Goal: Task Accomplishment & Management: Use online tool/utility

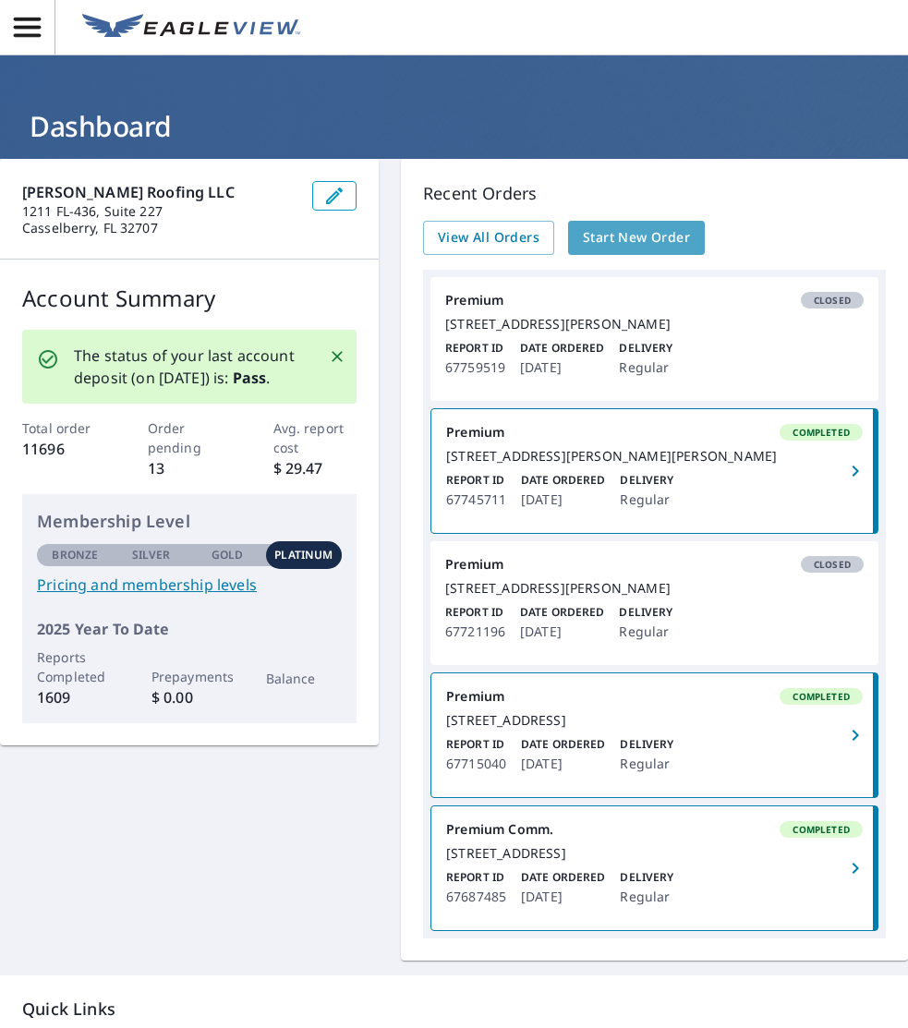
click at [659, 252] on link "Start New Order" at bounding box center [636, 238] width 137 height 34
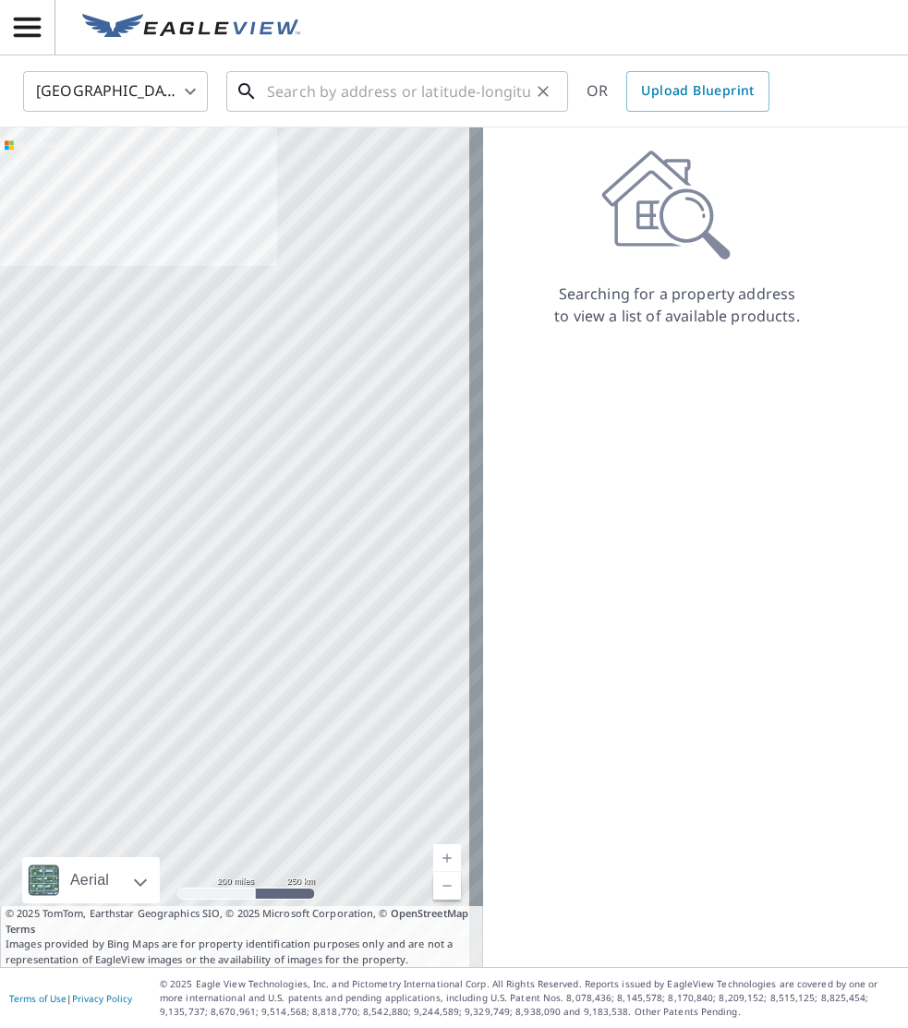
click at [403, 97] on input "text" at bounding box center [398, 92] width 263 height 52
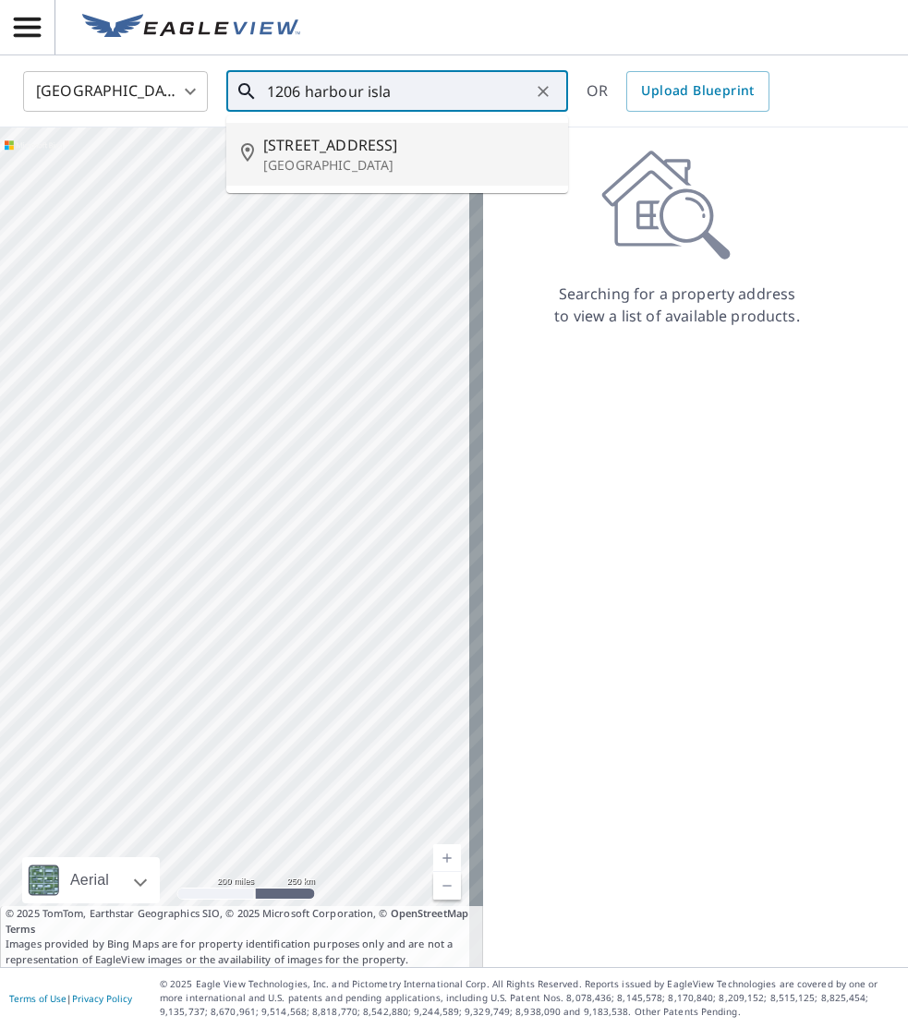
click at [417, 134] on span "[STREET_ADDRESS]" at bounding box center [408, 145] width 290 height 22
type input "[STREET_ADDRESS]"
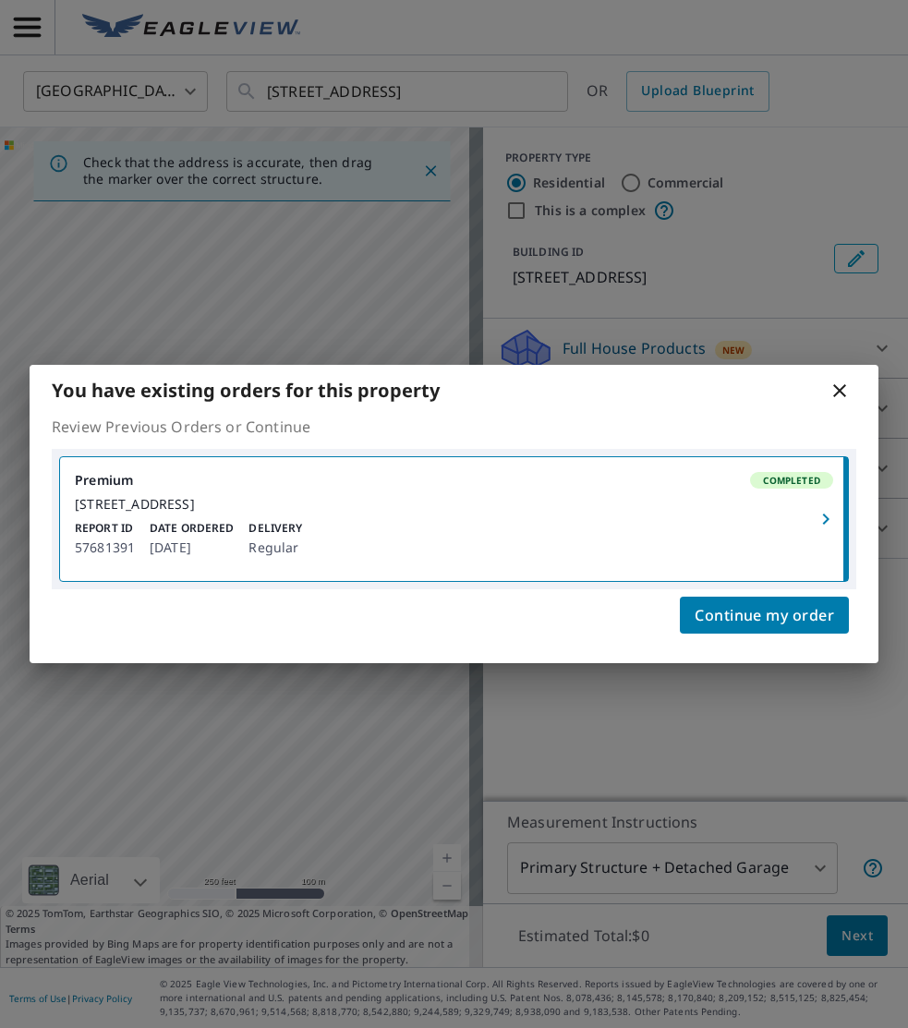
click at [755, 532] on div "Report ID 57681391 Date Ordered [DATE] Delivery Regular" at bounding box center [454, 539] width 758 height 39
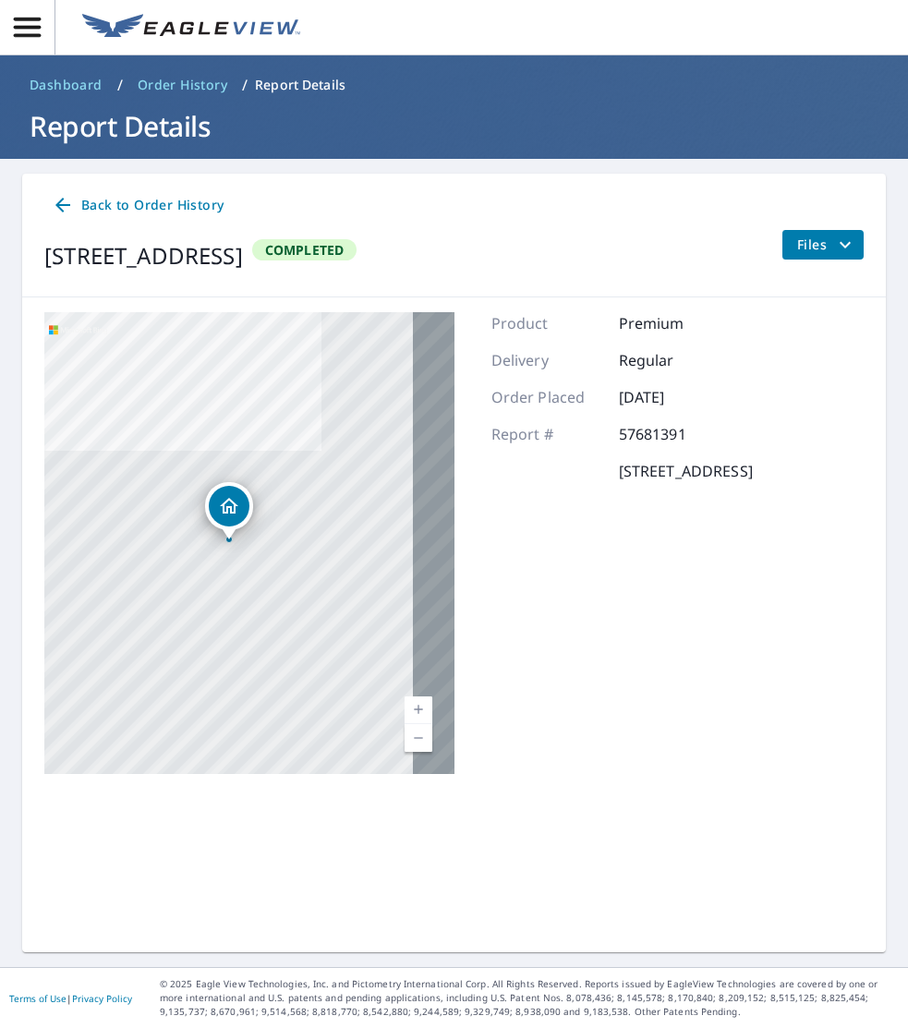
click at [781, 239] on button "Files" at bounding box center [822, 245] width 82 height 30
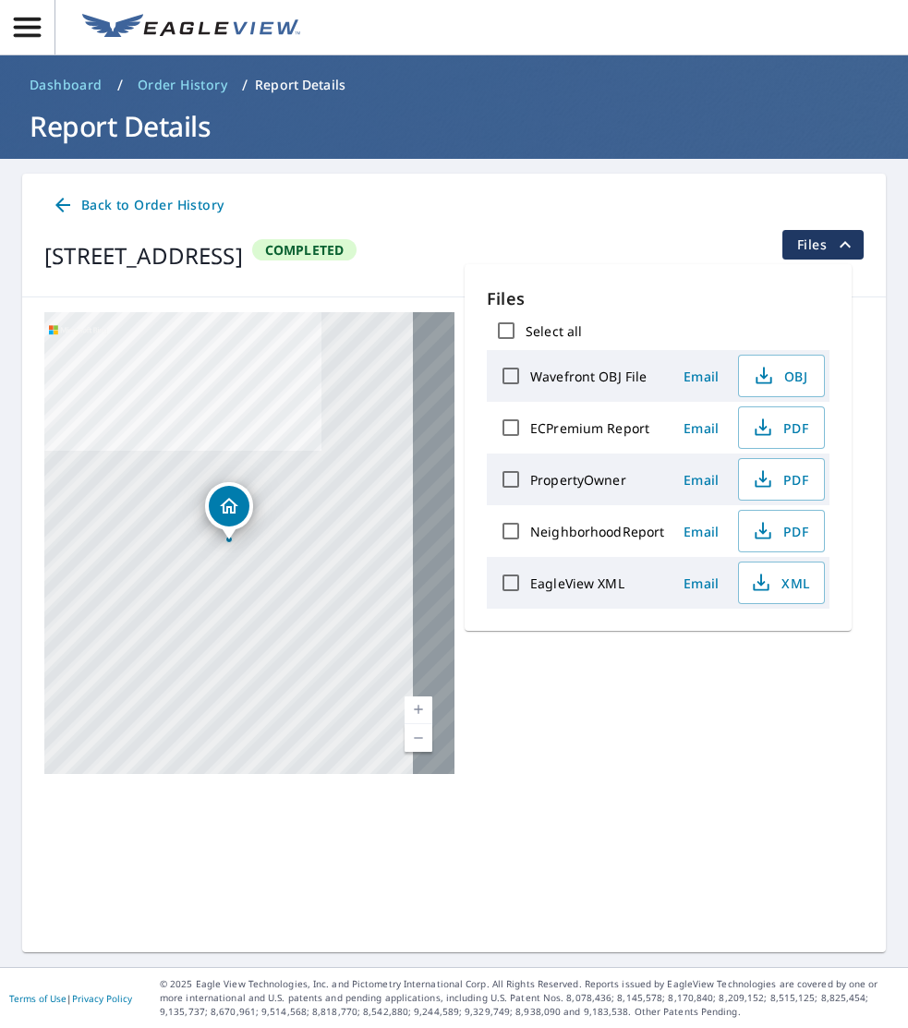
click at [698, 434] on span "Email" at bounding box center [701, 428] width 44 height 18
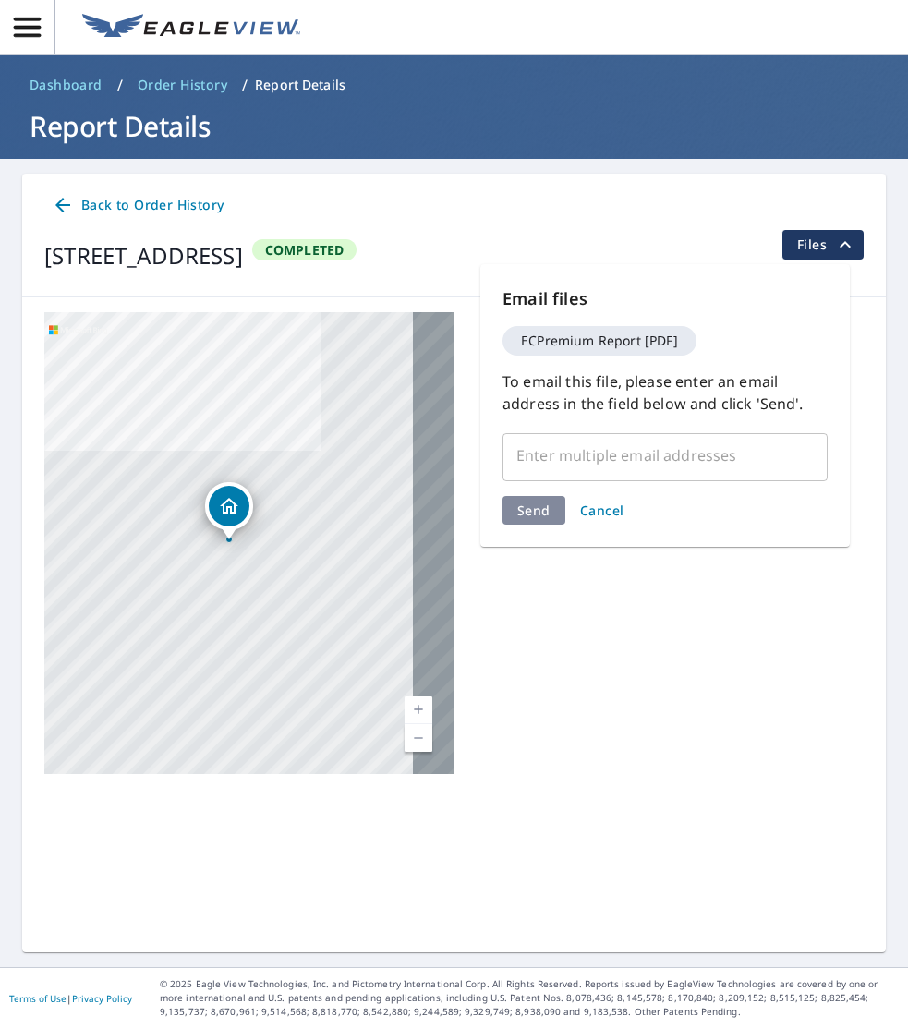
click at [689, 466] on input "text" at bounding box center [651, 455] width 281 height 35
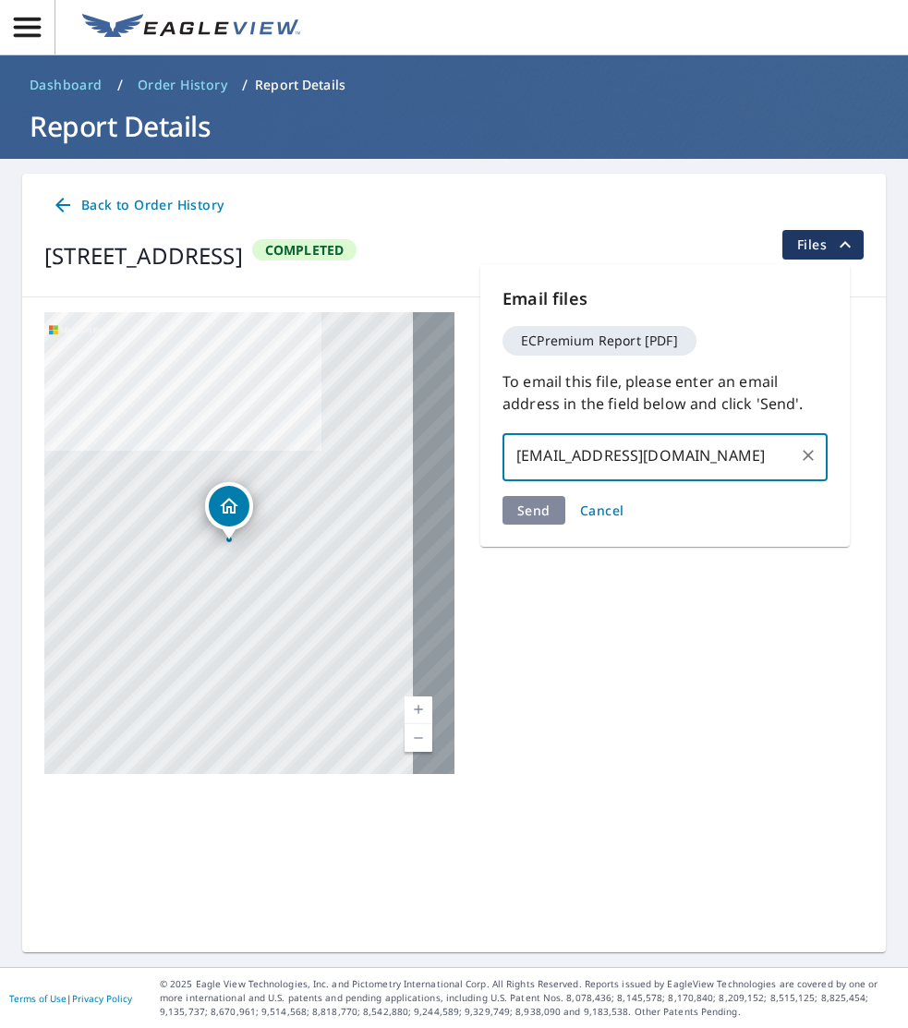
type input "[EMAIL_ADDRESS][DOMAIN_NAME]"
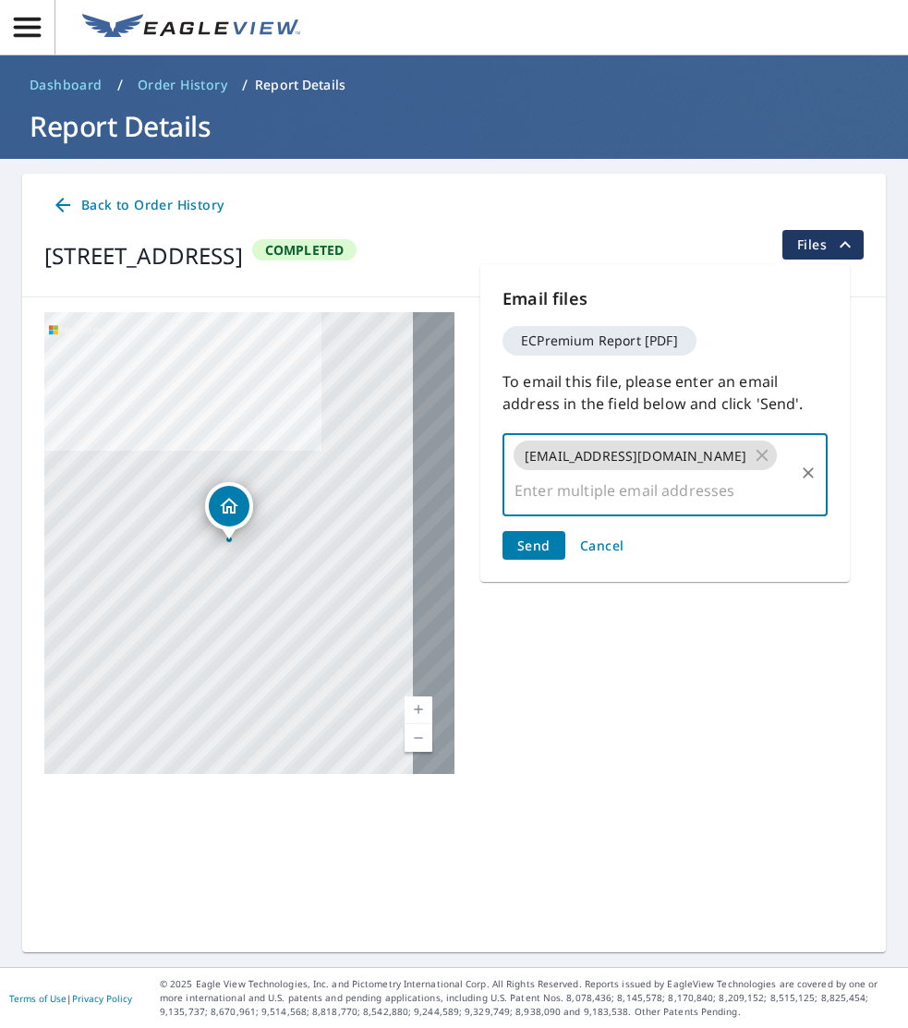
click at [550, 531] on button "Send" at bounding box center [533, 545] width 63 height 29
